Goal: Check status: Check status

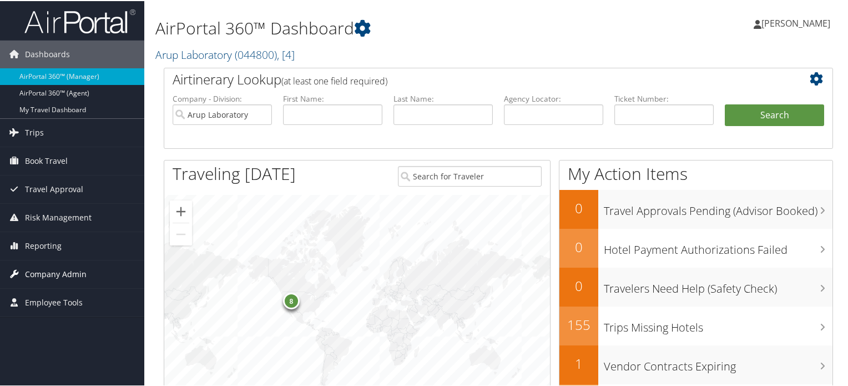
click at [53, 268] on span "Company Admin" at bounding box center [56, 273] width 62 height 28
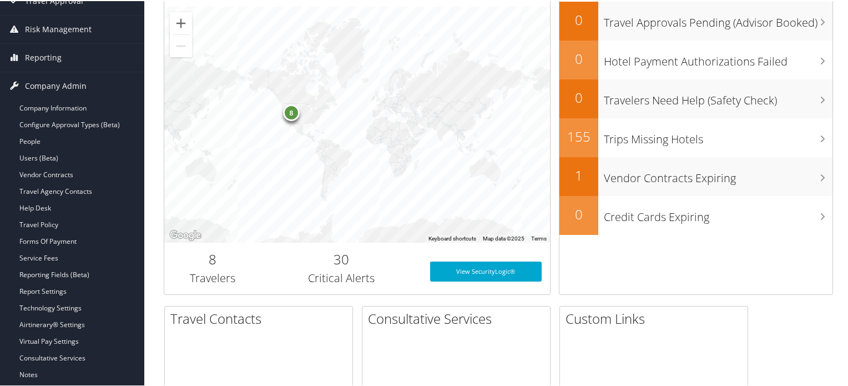
scroll to position [333, 0]
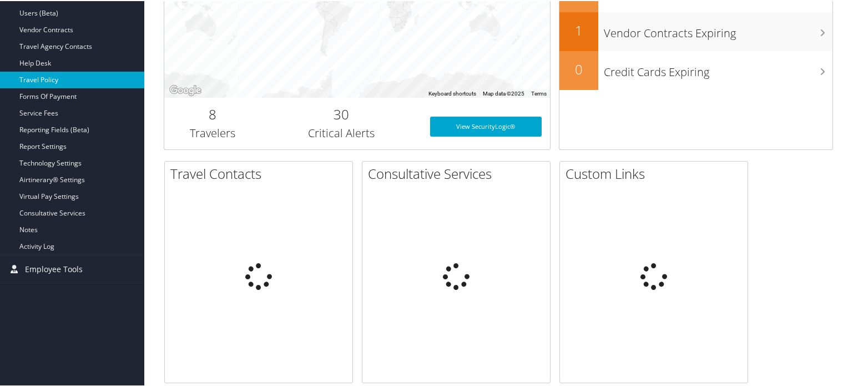
click at [50, 77] on link "Travel Policy" at bounding box center [72, 79] width 144 height 17
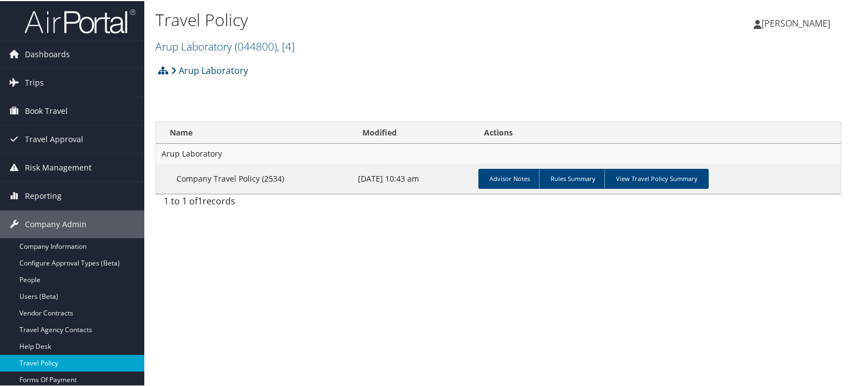
click at [71, 361] on link "Travel Policy" at bounding box center [72, 362] width 144 height 17
click at [277, 44] on span "( 044800 )" at bounding box center [256, 45] width 42 height 15
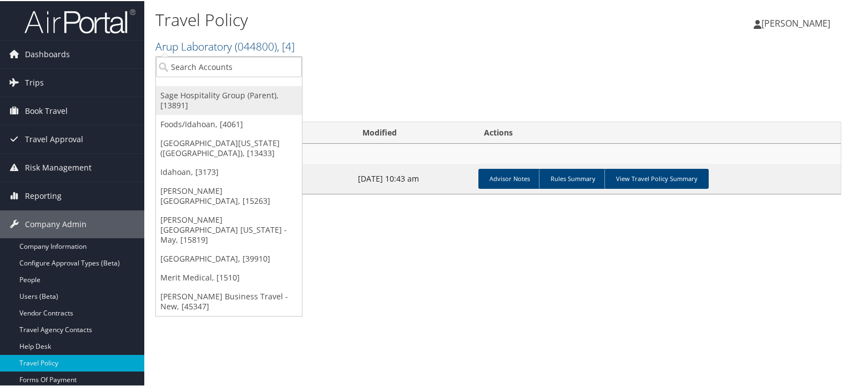
click at [242, 97] on link "Sage Hospitality Group (Parent), [13891]" at bounding box center [229, 99] width 146 height 29
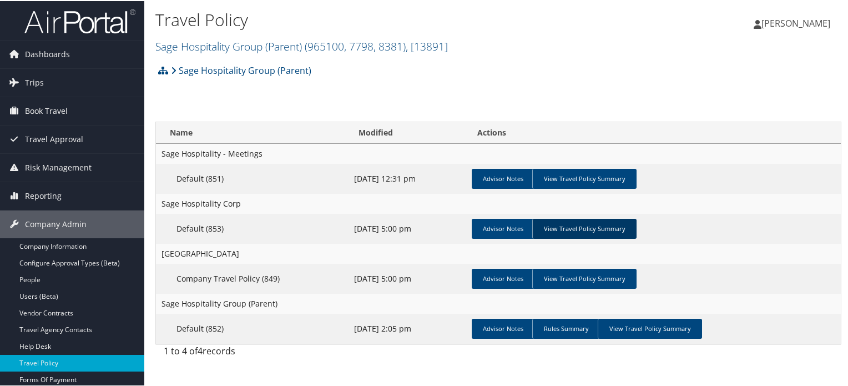
click at [586, 230] on link "View Travel Policy Summary" at bounding box center [584, 228] width 104 height 20
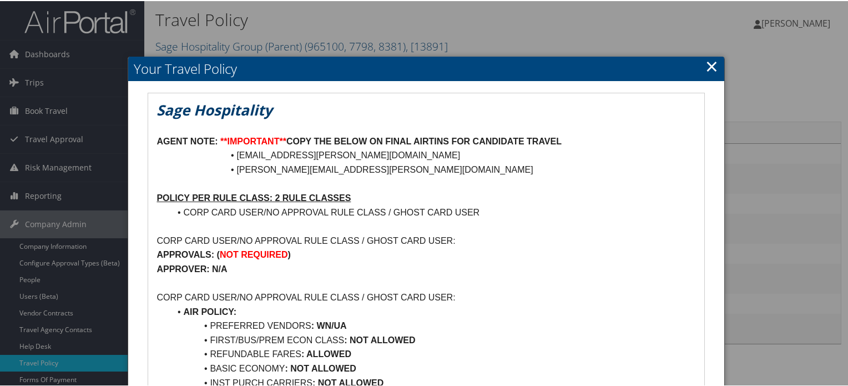
click at [709, 65] on link "×" at bounding box center [712, 65] width 13 height 22
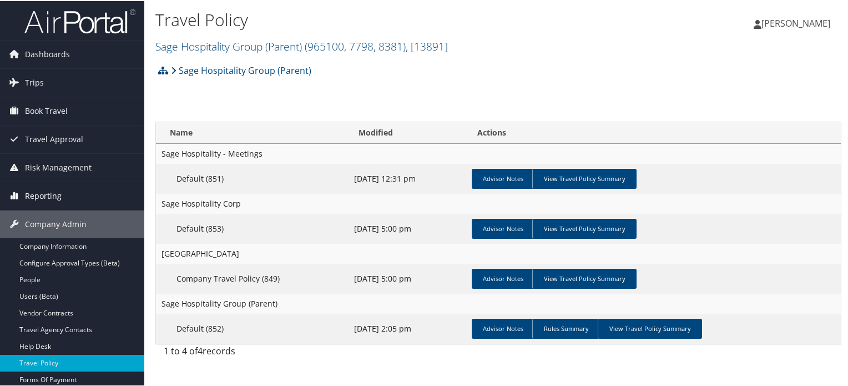
click at [36, 194] on span "Reporting" at bounding box center [43, 195] width 37 height 28
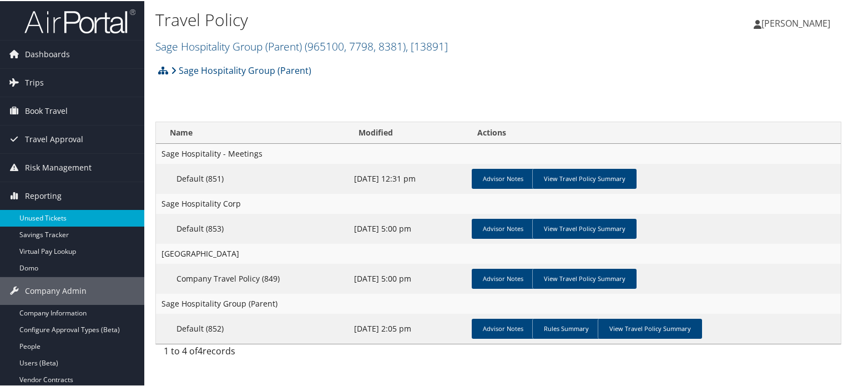
click at [47, 219] on link "Unused Tickets" at bounding box center [72, 217] width 144 height 17
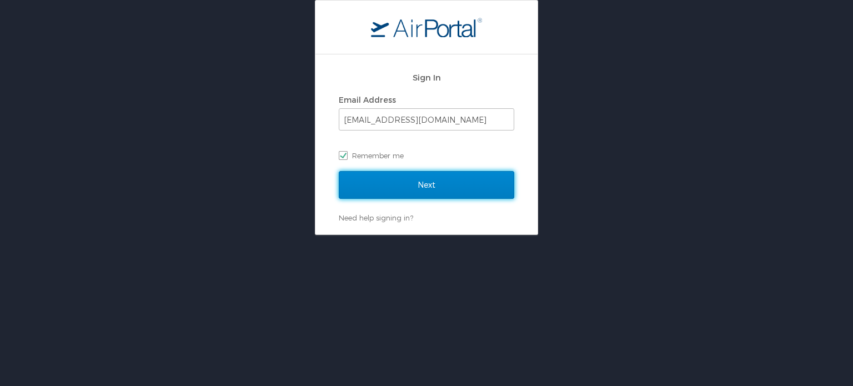
click at [417, 179] on input "Next" at bounding box center [426, 185] width 175 height 28
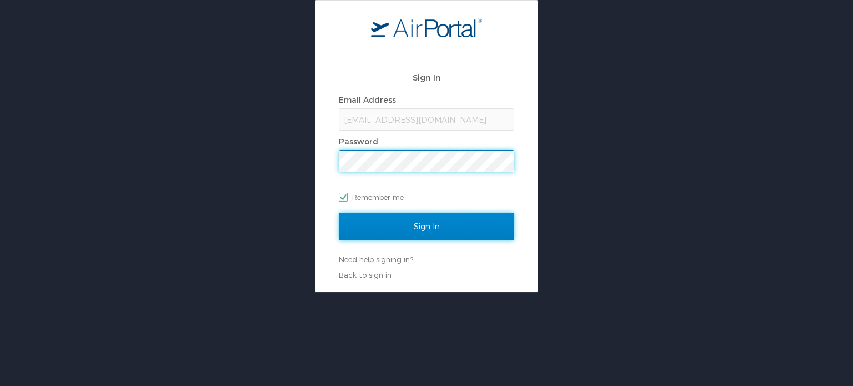
click at [414, 232] on input "Sign In" at bounding box center [426, 227] width 175 height 28
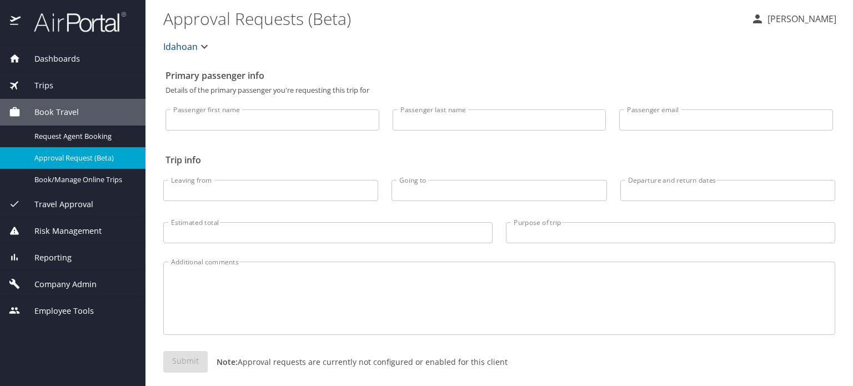
click at [63, 259] on span "Reporting" at bounding box center [46, 257] width 51 height 12
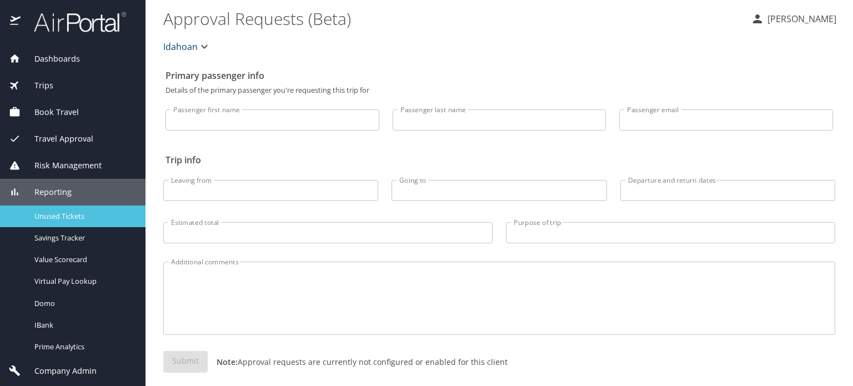
click at [69, 211] on span "Unused Tickets" at bounding box center [83, 216] width 98 height 11
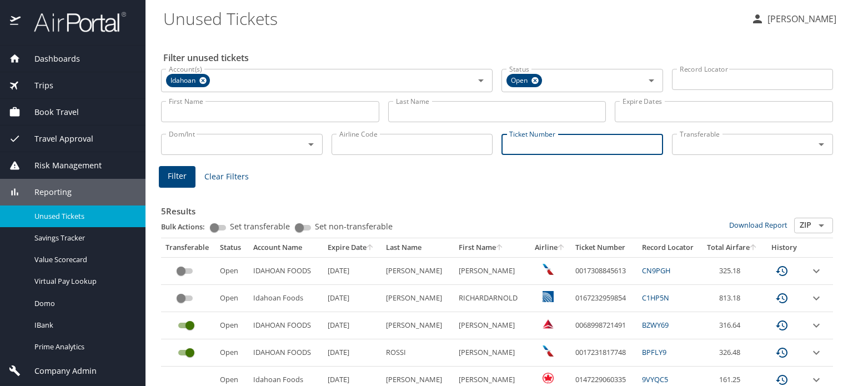
click at [560, 145] on input "Ticket Number" at bounding box center [582, 144] width 162 height 21
paste input "0068998579414"
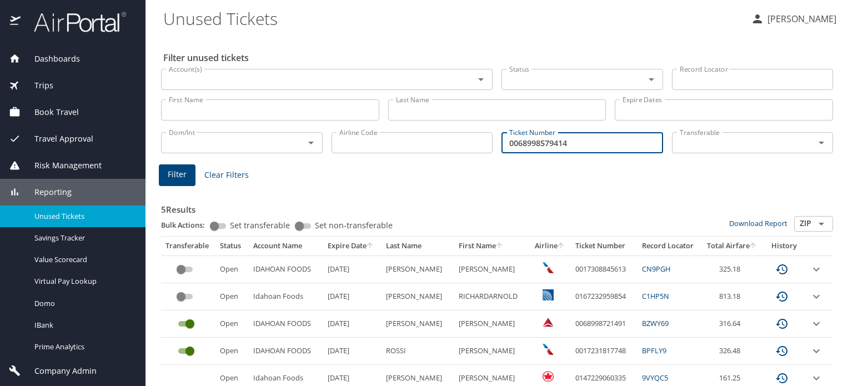
type input "0068998579414"
click at [177, 169] on span "Filter" at bounding box center [177, 175] width 19 height 14
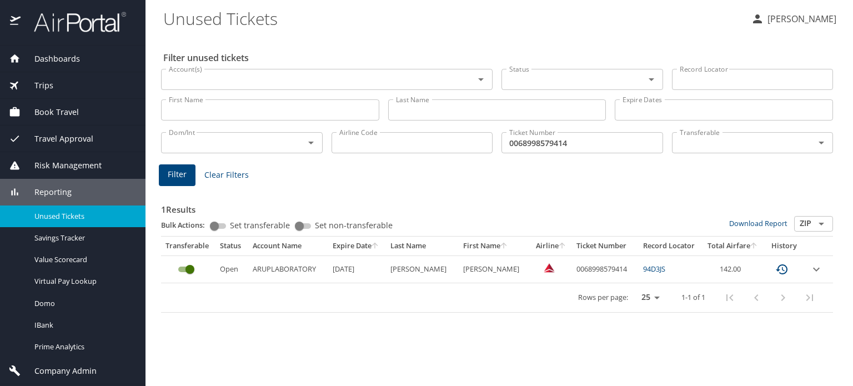
click at [67, 57] on span "Dashboards" at bounding box center [50, 59] width 59 height 12
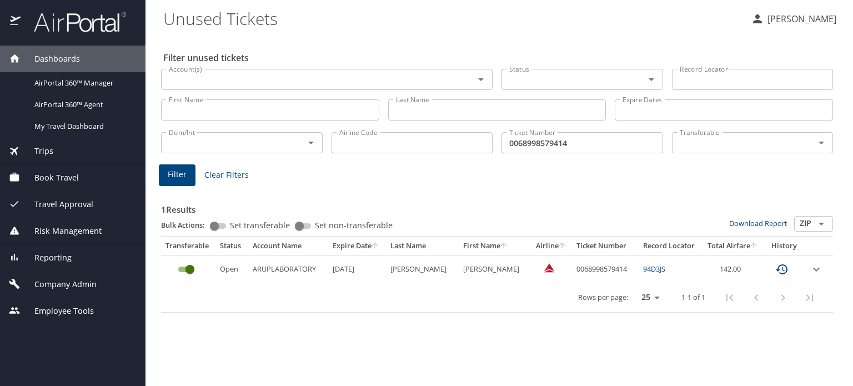
click at [73, 60] on span "Dashboards" at bounding box center [50, 59] width 59 height 12
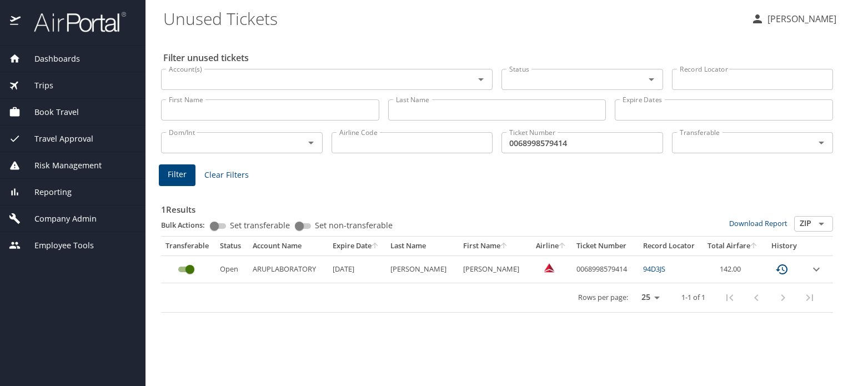
click at [79, 18] on img at bounding box center [74, 22] width 104 height 22
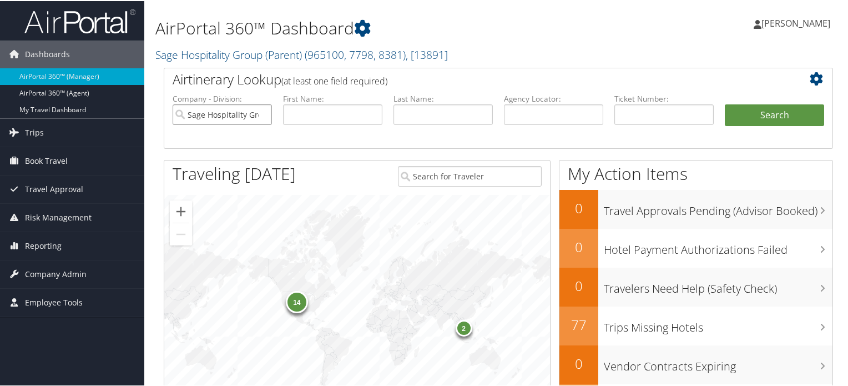
click at [265, 118] on input "Sage Hospitality Group (Parent)" at bounding box center [222, 113] width 99 height 21
click at [530, 113] on input "text" at bounding box center [553, 113] width 99 height 21
paste input "DC3BR9"
type input "DC3BR9"
click at [784, 113] on button "Search" at bounding box center [774, 114] width 99 height 22
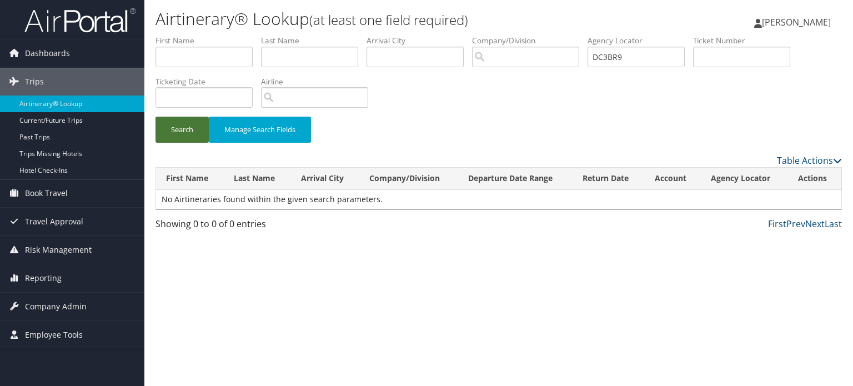
click at [182, 134] on button "Search" at bounding box center [181, 130] width 53 height 26
drag, startPoint x: 648, startPoint y: 53, endPoint x: 568, endPoint y: 57, distance: 80.0
click at [570, 35] on ul "First Name Last Name Departure City Arrival City Company/Division Airport/City …" at bounding box center [498, 35] width 686 height 0
click at [155, 117] on button "Search" at bounding box center [181, 130] width 53 height 26
click at [794, 222] on link "Prev" at bounding box center [795, 224] width 19 height 12
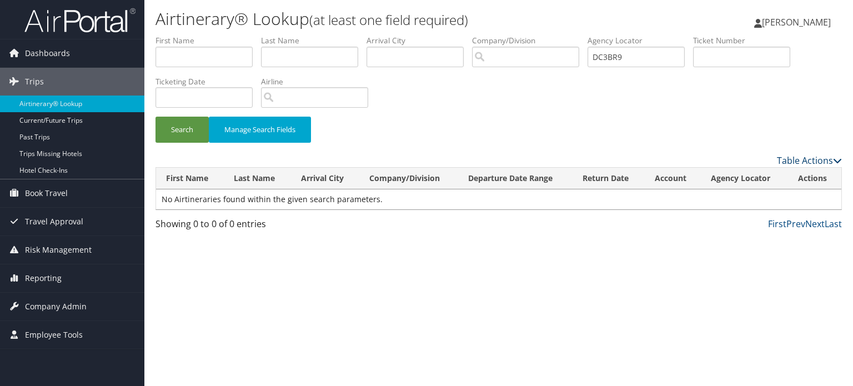
click at [835, 164] on icon at bounding box center [837, 160] width 9 height 9
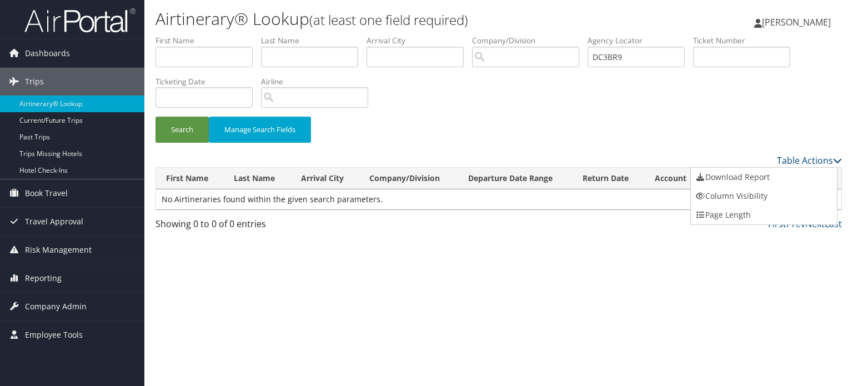
click at [837, 158] on div at bounding box center [426, 193] width 853 height 386
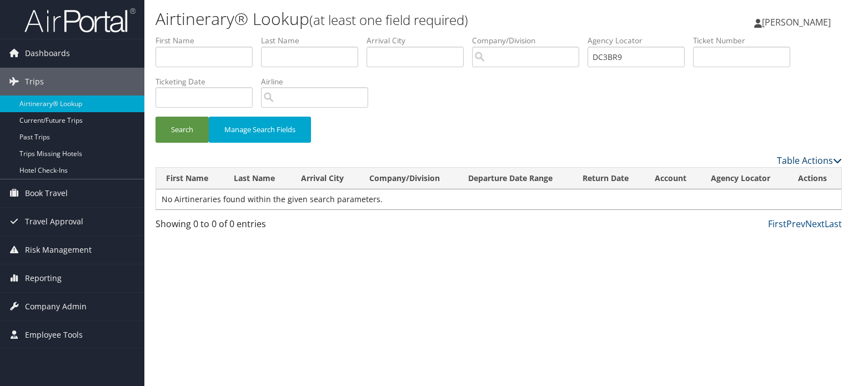
click at [837, 158] on icon at bounding box center [837, 160] width 9 height 9
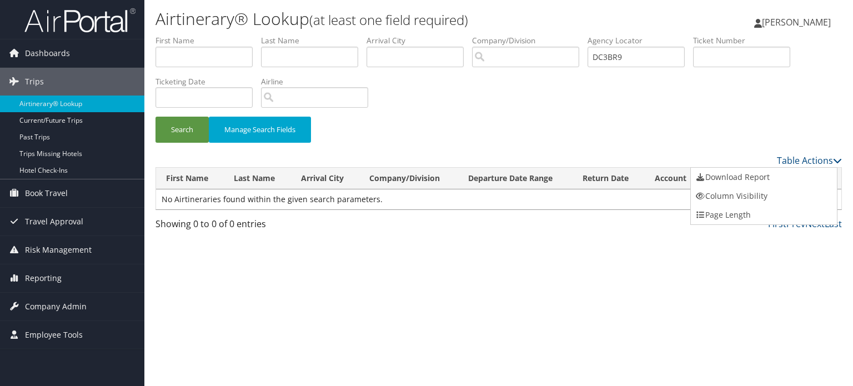
click at [453, 133] on div at bounding box center [426, 193] width 853 height 386
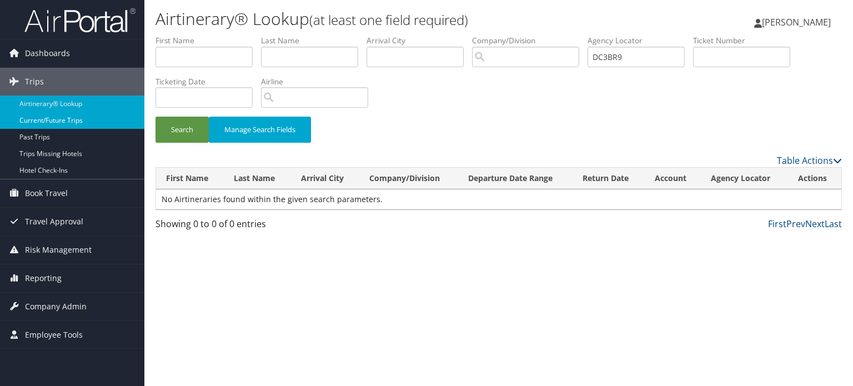
click at [74, 119] on link "Current/Future Trips" at bounding box center [72, 120] width 144 height 17
